Goal: Transaction & Acquisition: Purchase product/service

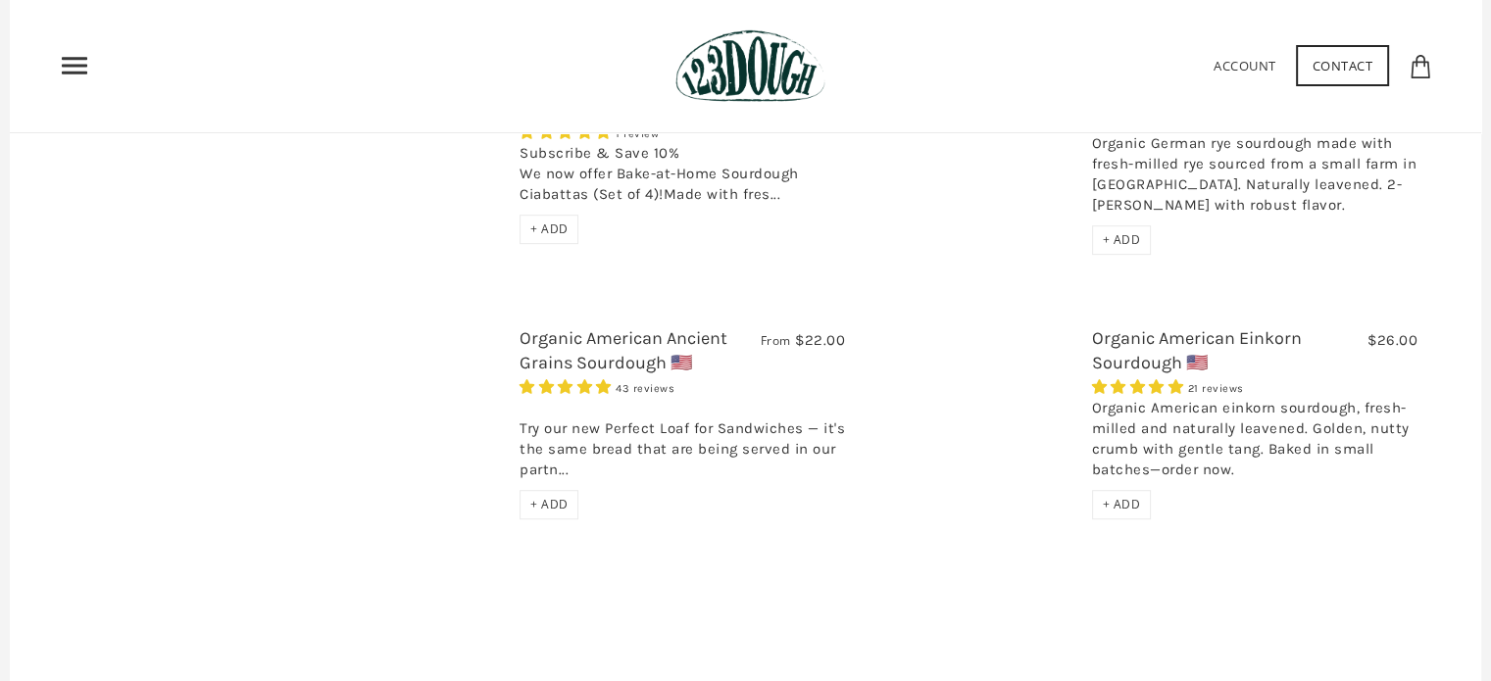
scroll to position [980, 0]
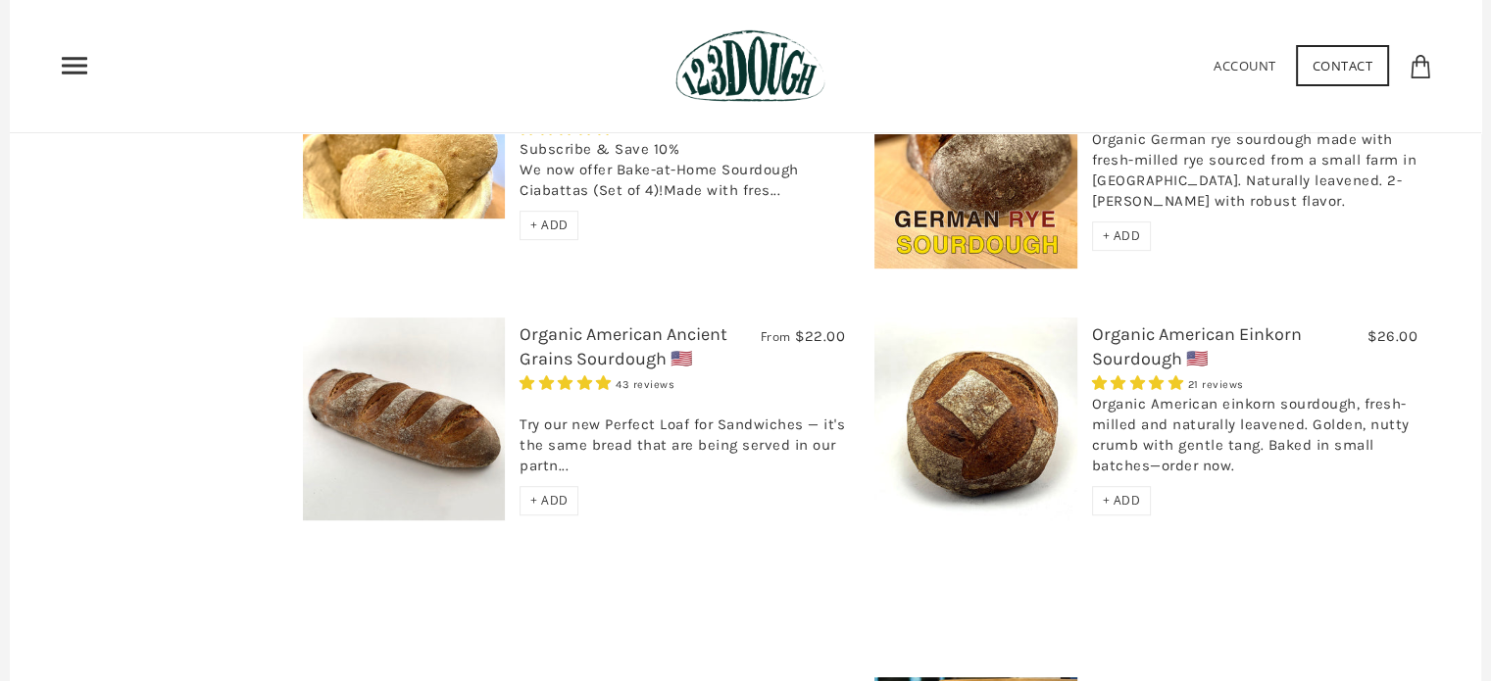
click at [557, 324] on link "Organic American Ancient Grains Sourdough 🇺🇸" at bounding box center [624, 347] width 208 height 46
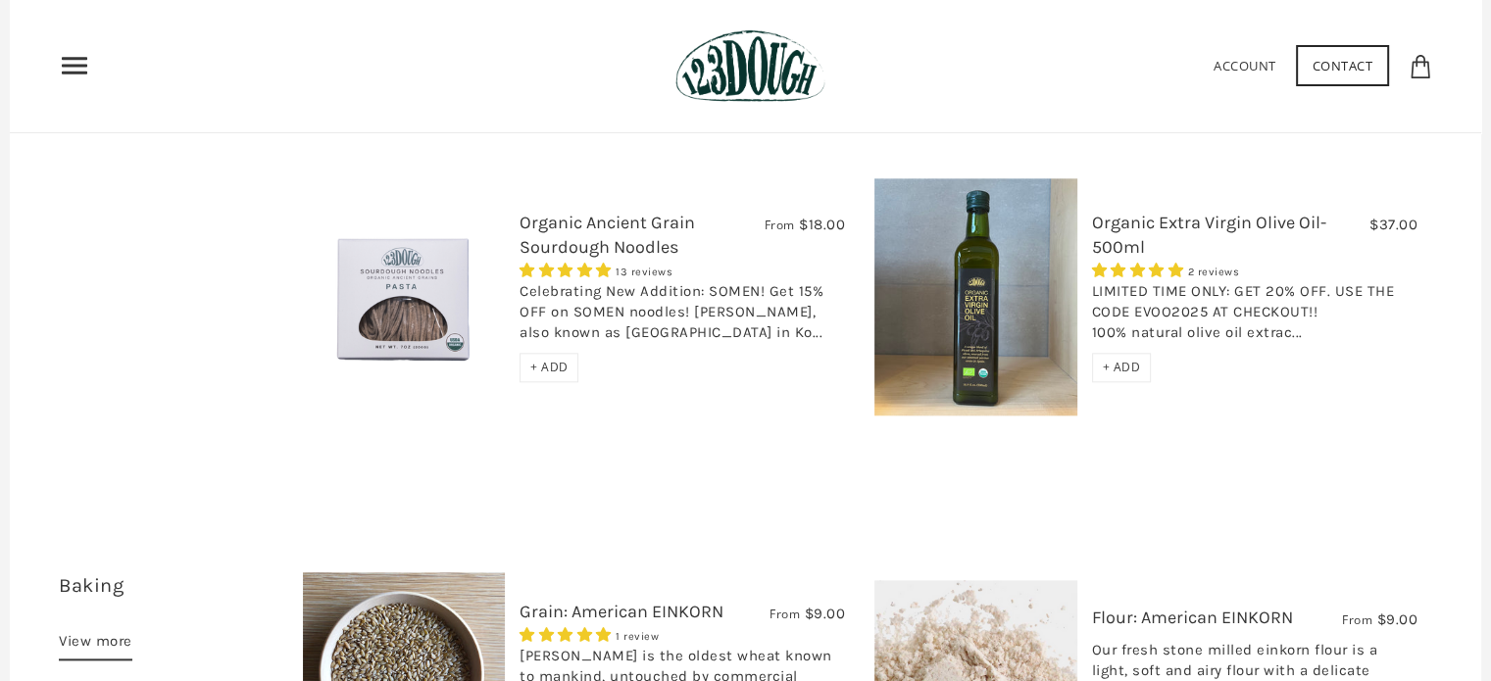
scroll to position [0, 0]
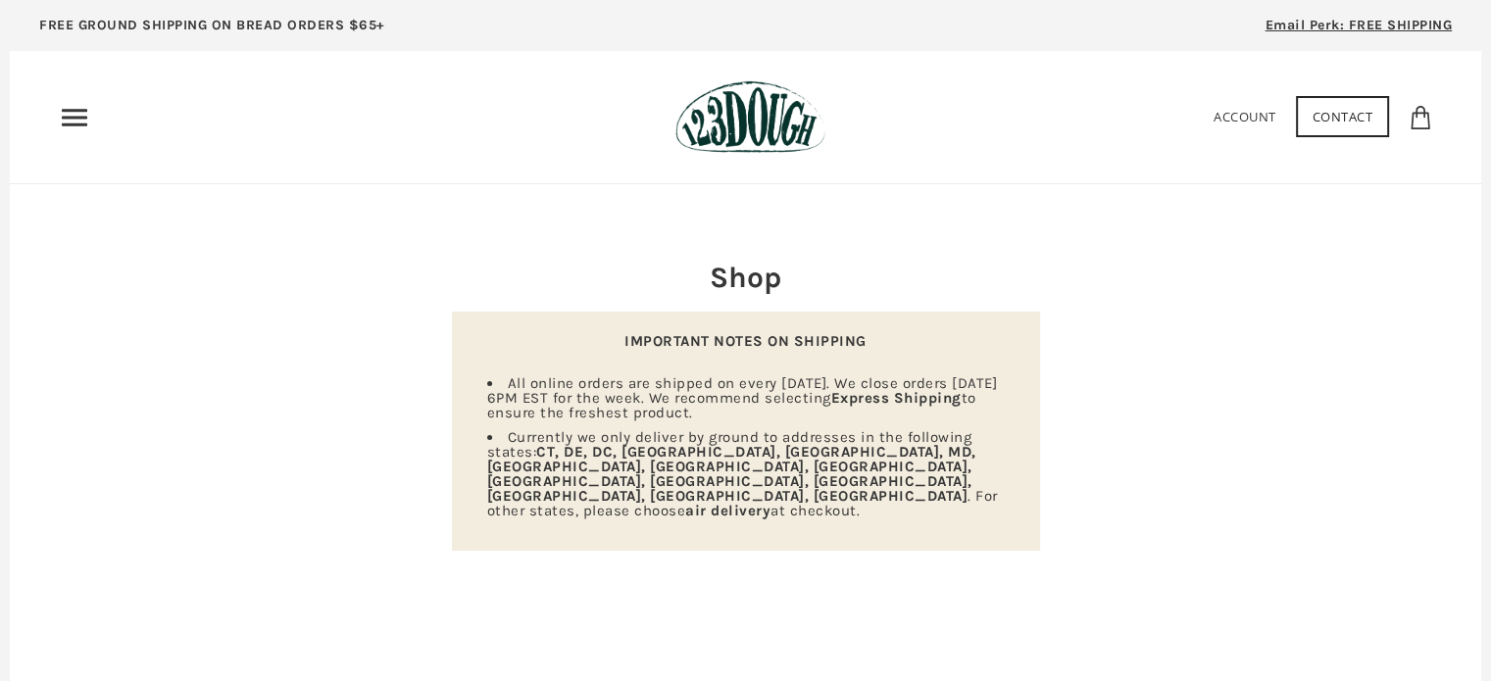
drag, startPoint x: 236, startPoint y: 377, endPoint x: 252, endPoint y: -47, distance: 424.8
click at [78, 114] on icon "Primary" at bounding box center [74, 117] width 31 height 31
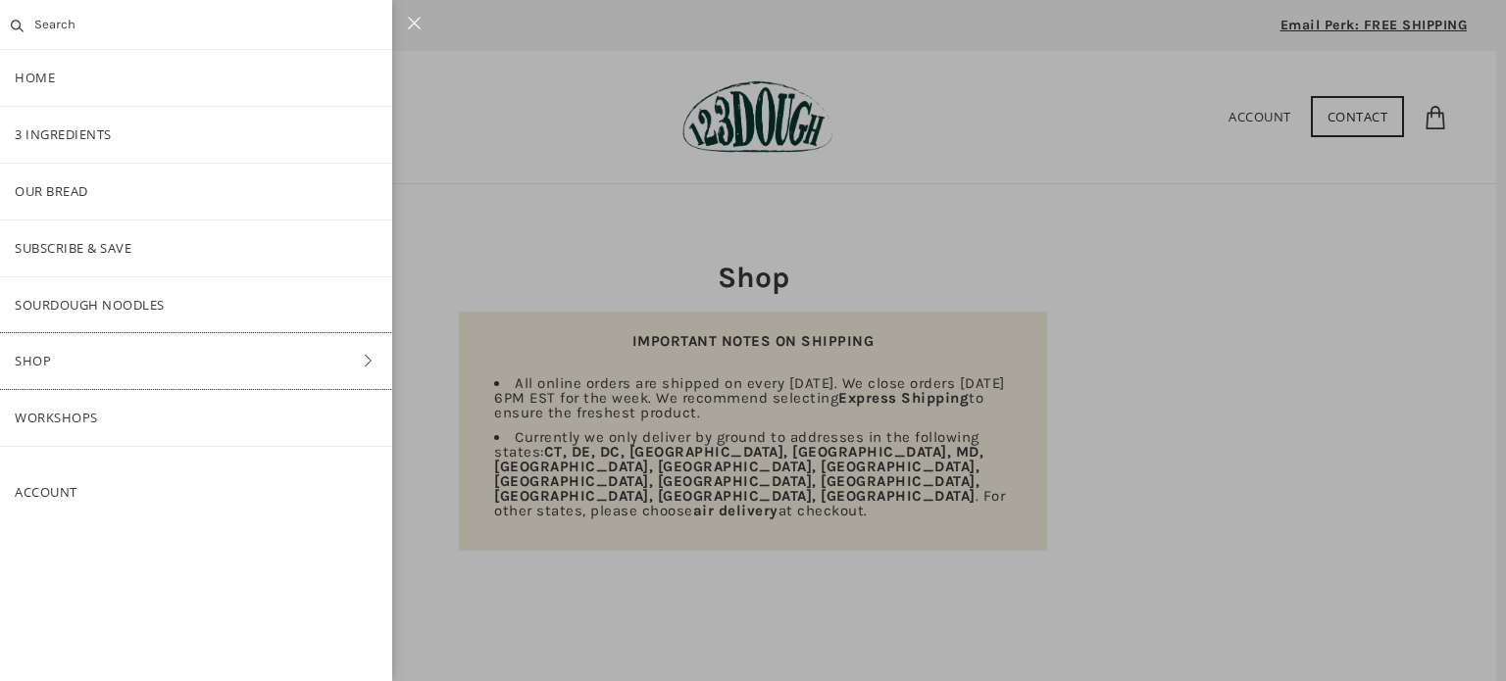
click at [360, 342] on link "Shop" at bounding box center [196, 361] width 392 height 56
click at [26, 87] on link "Back" at bounding box center [196, 78] width 392 height 56
click at [43, 416] on link "Workshops" at bounding box center [196, 418] width 392 height 56
click at [562, 210] on div at bounding box center [753, 340] width 1506 height 681
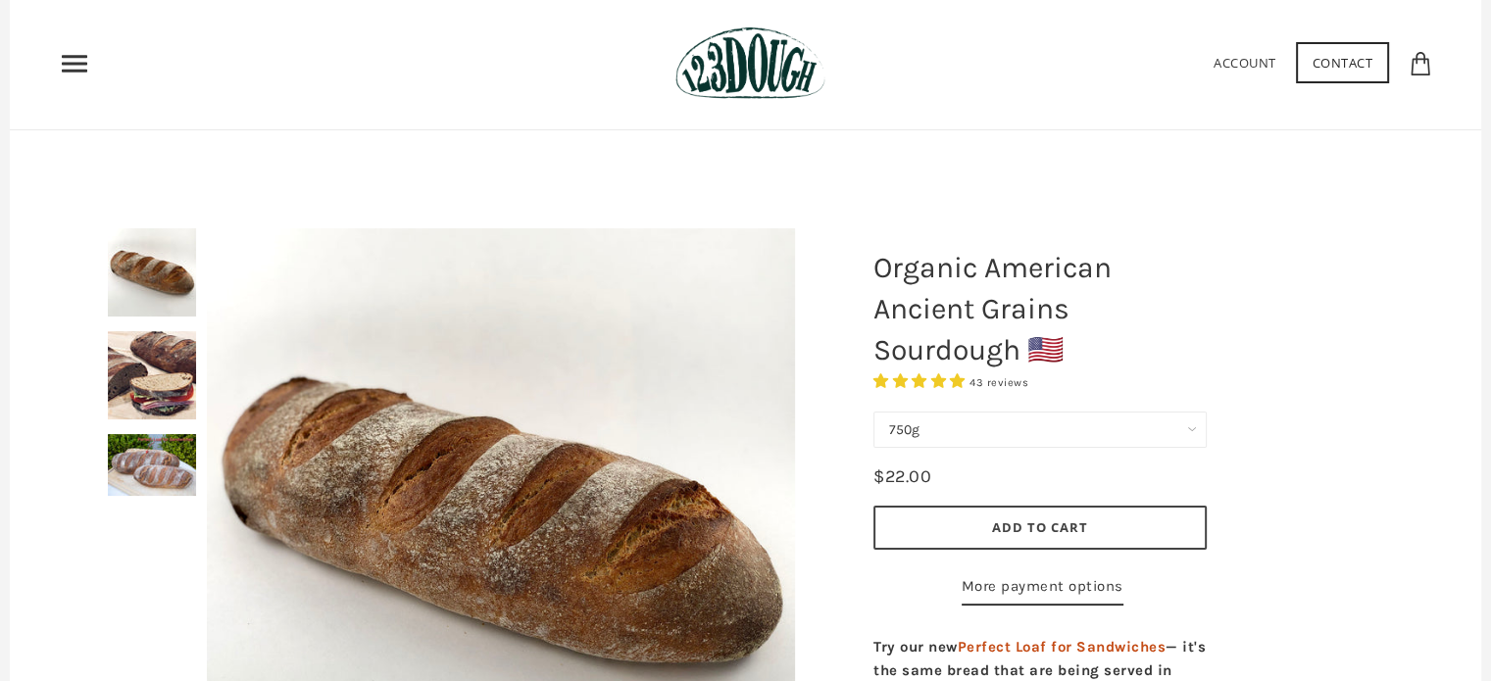
scroll to position [98, 0]
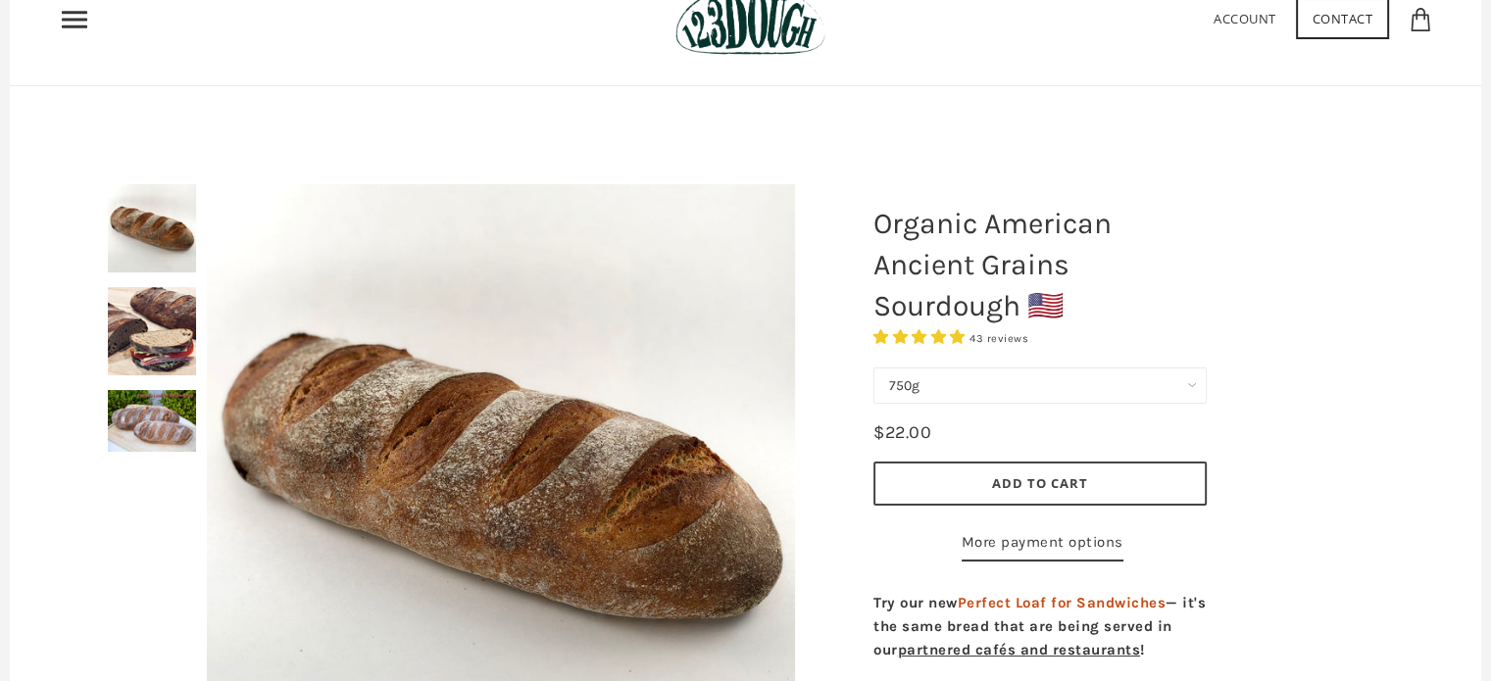
click at [158, 333] on div at bounding box center [501, 478] width 686 height 686
click at [1115, 387] on select "750g Perfect Loaf for Sandwiches (Whole, 1500g) Perfect Loaf for Sandwiches (Ha…" at bounding box center [1039, 386] width 333 height 36
click at [1157, 289] on h1 "Organic American Ancient Grains Sourdough 🇺🇸" at bounding box center [1040, 264] width 363 height 143
